Goal: Register for event/course

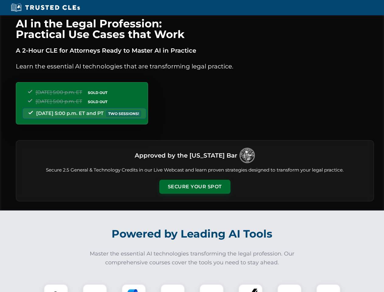
click at [195, 187] on button "Secure Your Spot" at bounding box center [194, 187] width 71 height 14
click at [56, 288] on img at bounding box center [56, 297] width 18 height 18
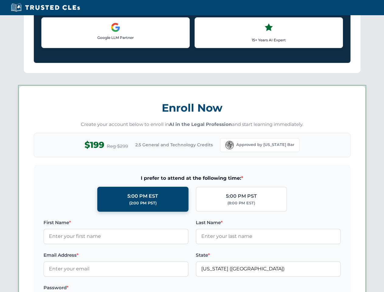
click at [134, 288] on label "Password *" at bounding box center [116, 287] width 145 height 7
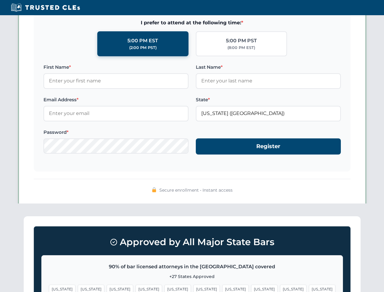
click at [280, 288] on span "[US_STATE]" at bounding box center [293, 289] width 26 height 9
